Goal: Transaction & Acquisition: Purchase product/service

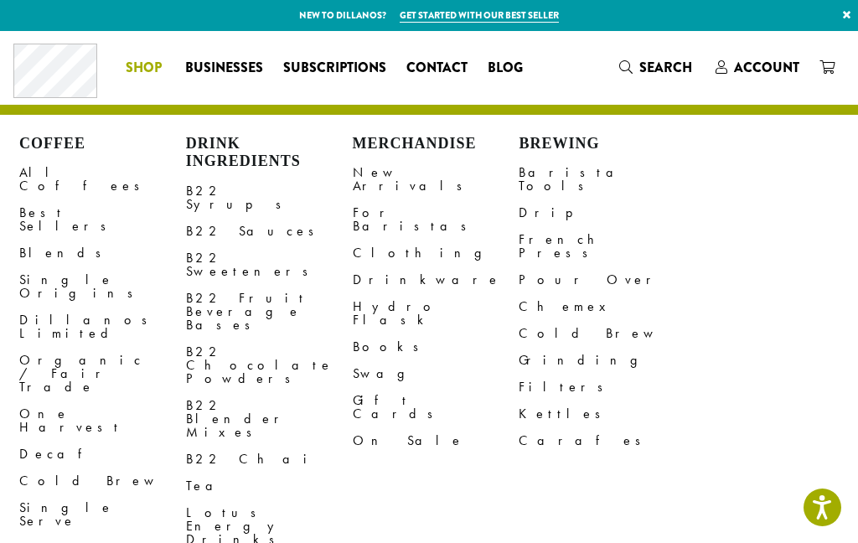
click at [33, 172] on link "All Coffees" at bounding box center [102, 179] width 167 height 40
click at [397, 387] on link "Gift Cards" at bounding box center [436, 407] width 167 height 40
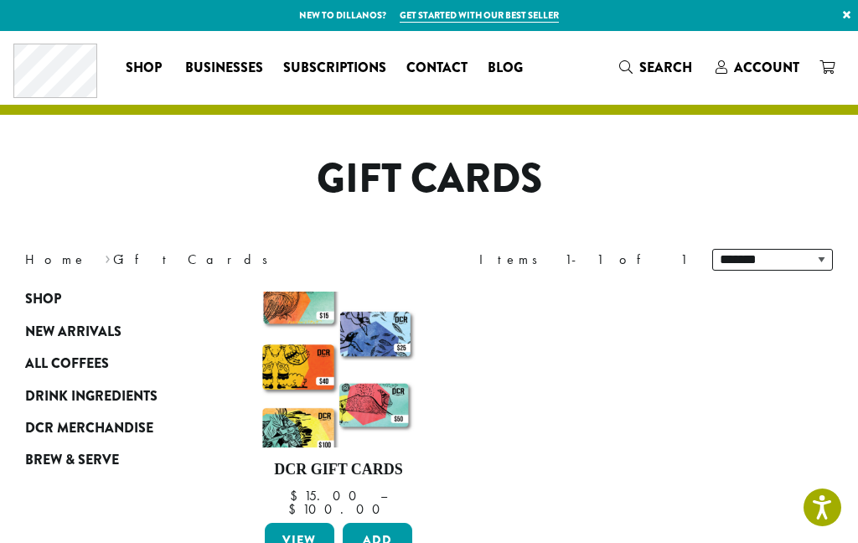
click at [388, 410] on img at bounding box center [339, 370] width 156 height 156
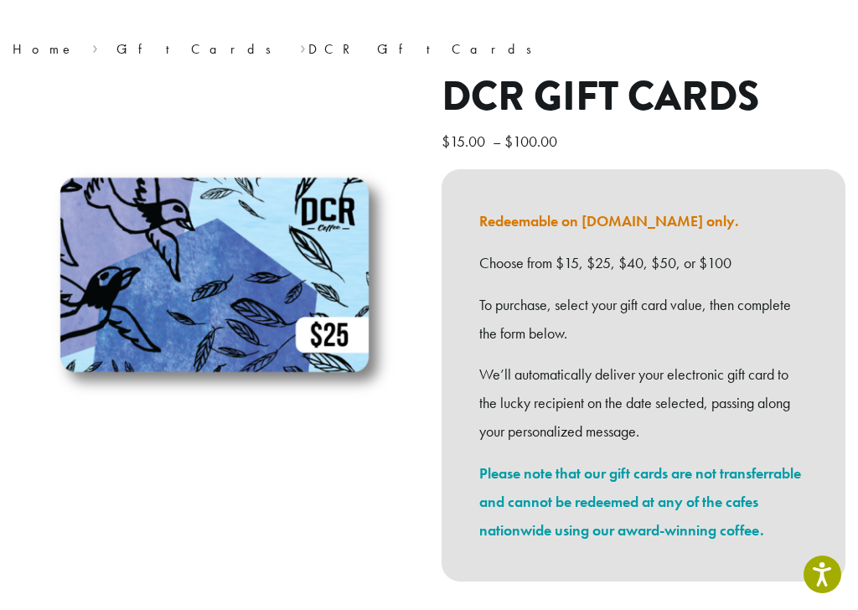
scroll to position [139, 0]
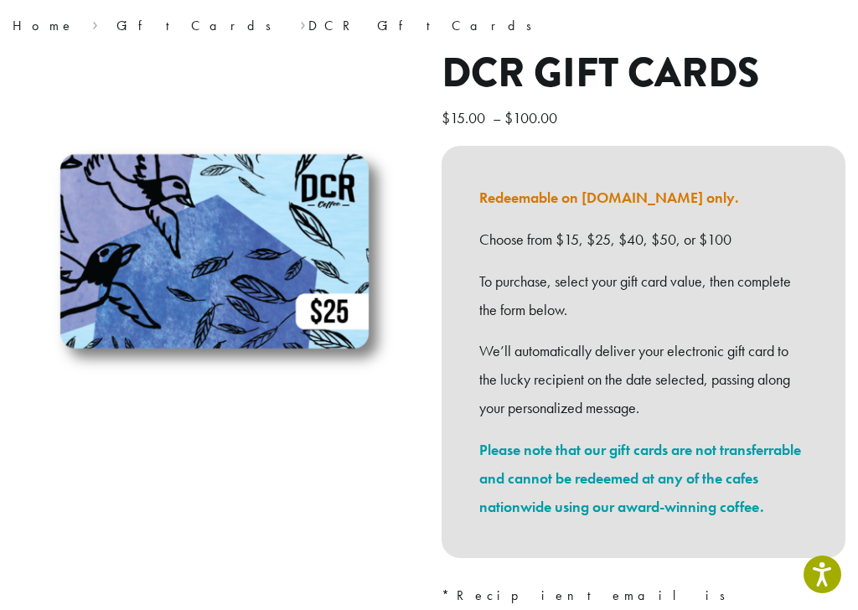
click at [149, 26] on nav "Home › Gift Cards › DCR Gift Cards" at bounding box center [429, 26] width 833 height 20
click at [117, 18] on link "Gift Cards" at bounding box center [200, 26] width 166 height 18
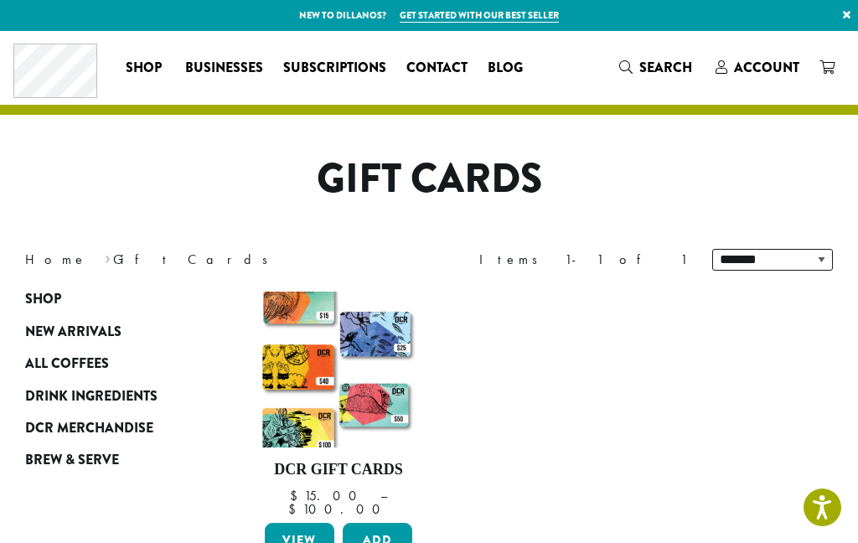
click at [85, 537] on div "**********" at bounding box center [429, 477] width 858 height 389
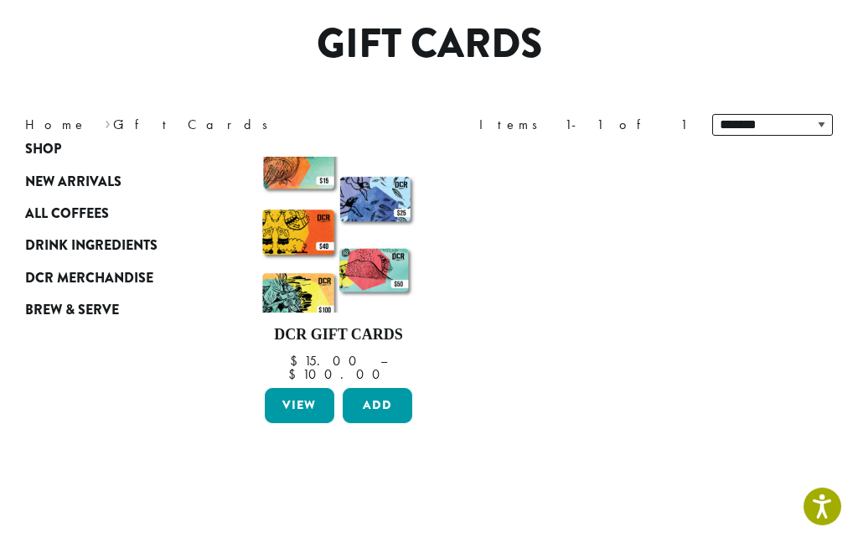
scroll to position [201, 0]
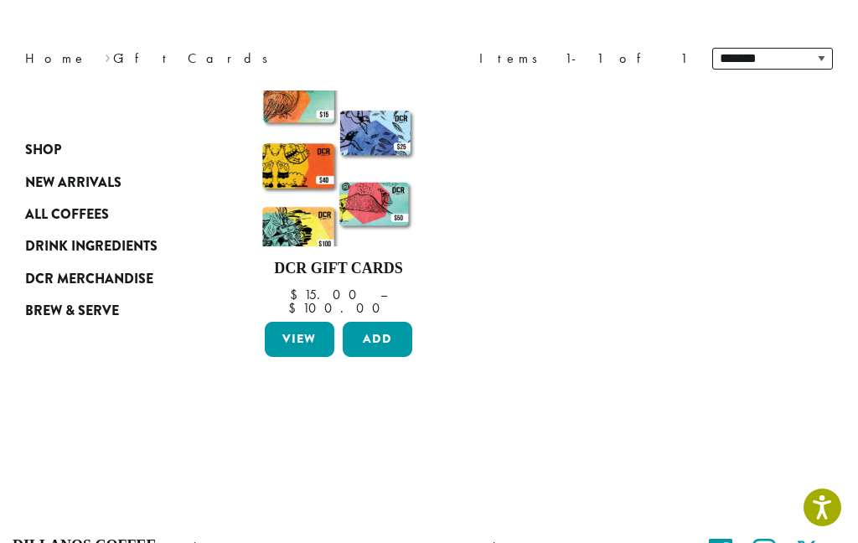
click at [386, 327] on button "Add" at bounding box center [378, 339] width 70 height 35
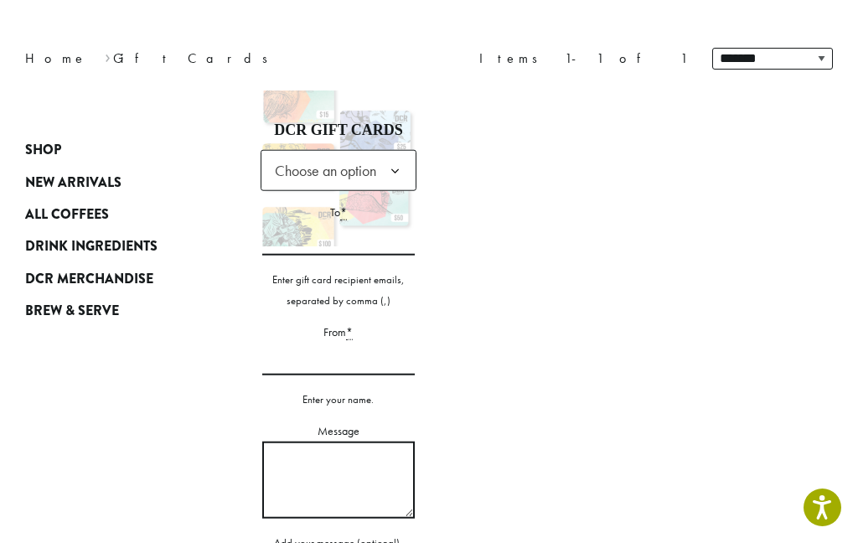
click at [369, 164] on span "Choose an option" at bounding box center [330, 170] width 125 height 33
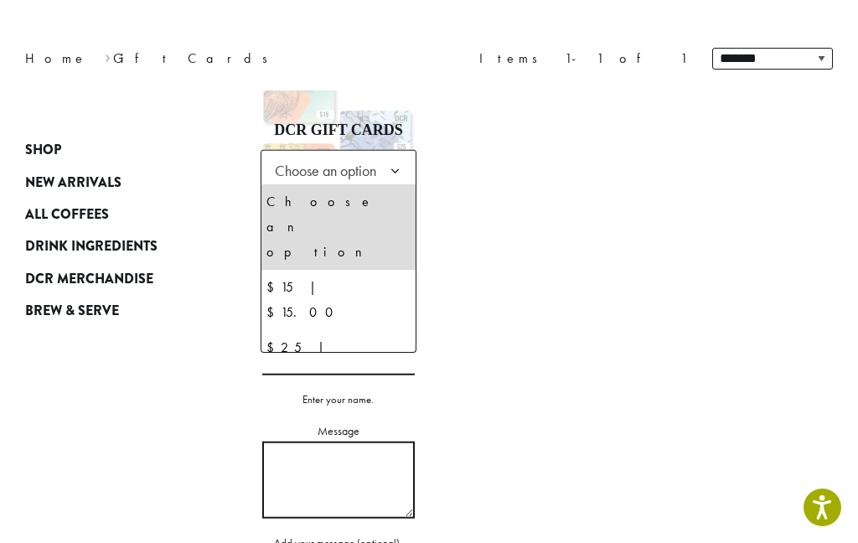
select select "**********"
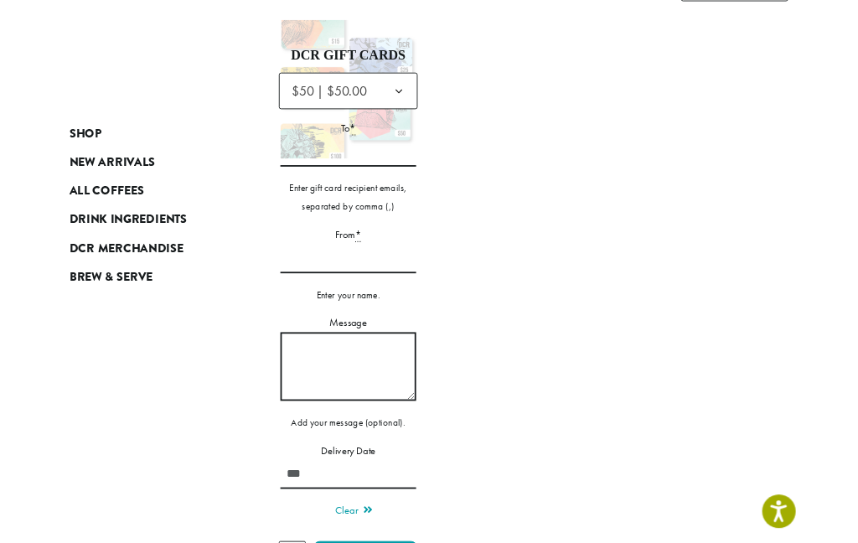
scroll to position [336, 0]
